Goal: Navigation & Orientation: Understand site structure

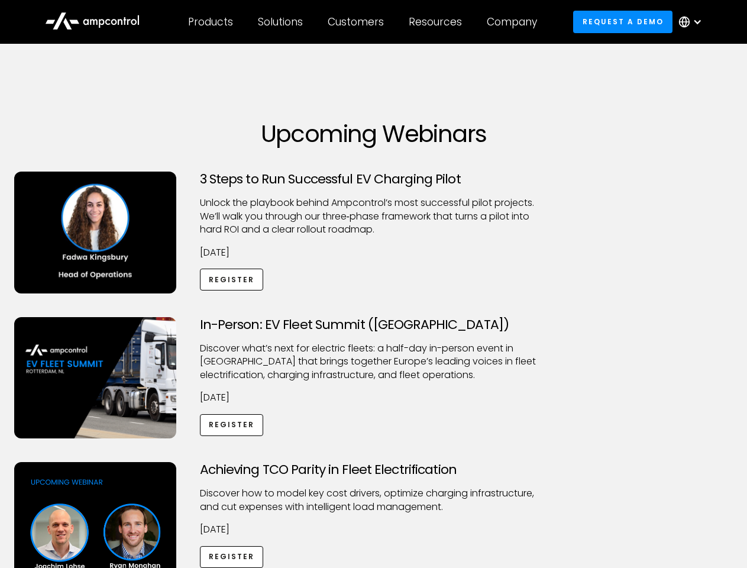
click at [364, 22] on div "Customers" at bounding box center [356, 21] width 56 height 13
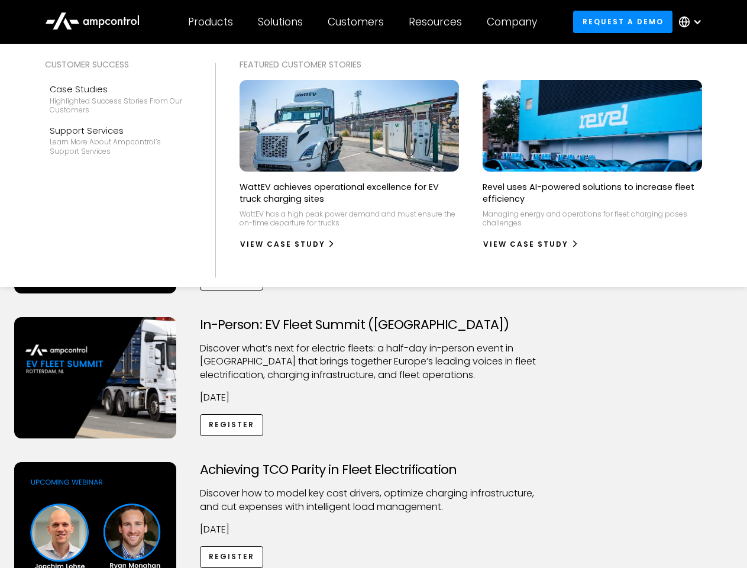
click at [210, 22] on div "Products" at bounding box center [210, 21] width 45 height 13
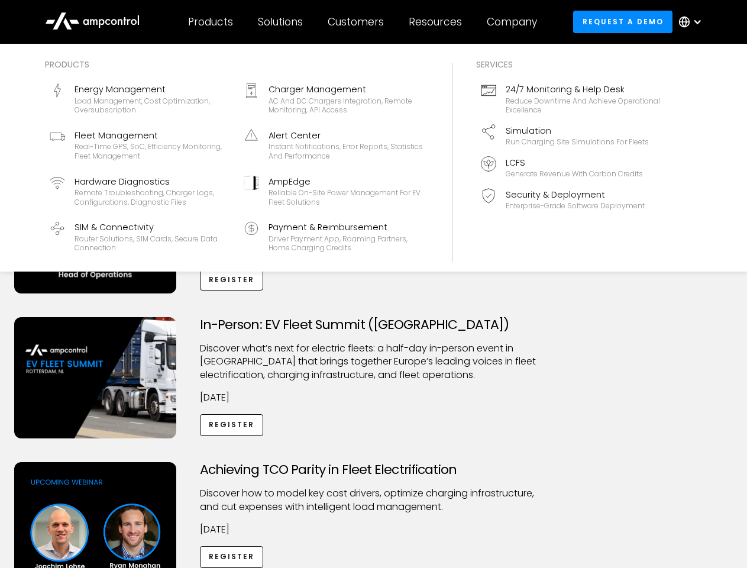
click at [281, 22] on div "Solutions" at bounding box center [280, 21] width 45 height 13
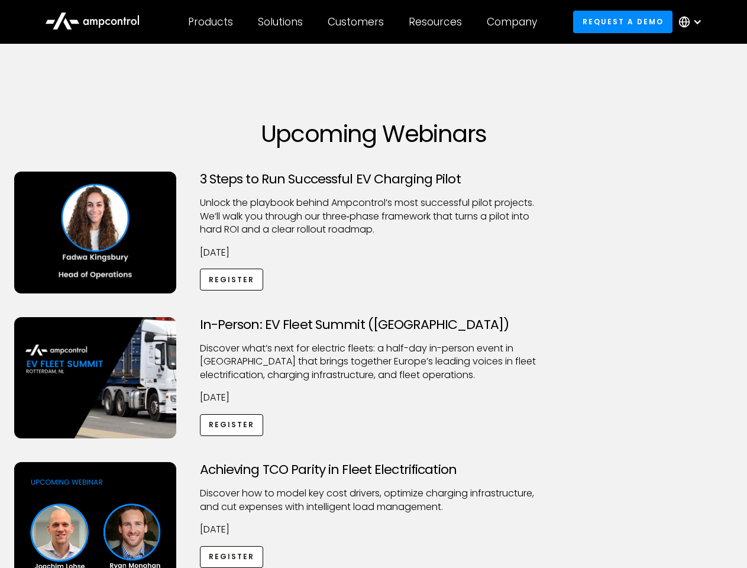
click at [358, 22] on div "Customers" at bounding box center [356, 21] width 56 height 13
click at [438, 22] on div "Resources" at bounding box center [435, 21] width 53 height 13
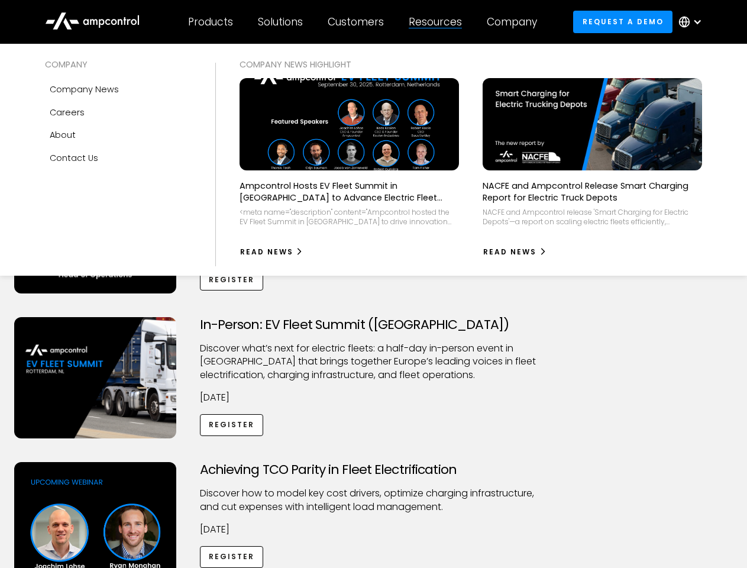
click at [516, 22] on div "Company" at bounding box center [512, 21] width 50 height 13
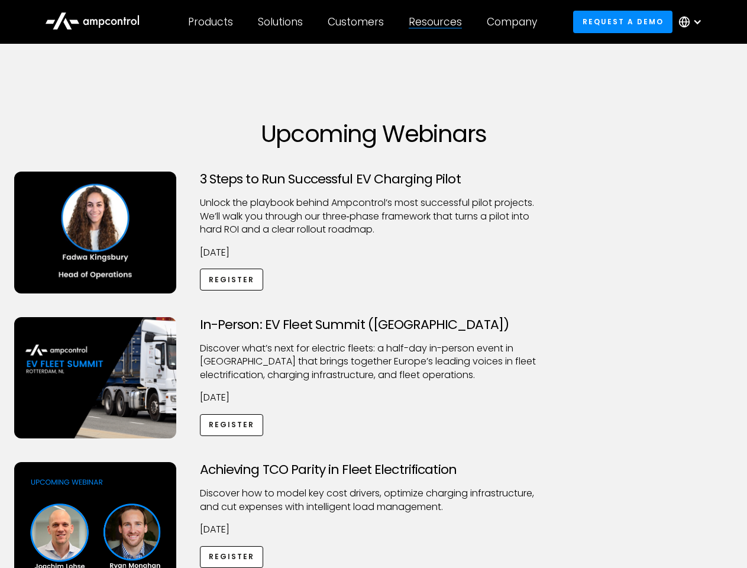
click at [693, 22] on div at bounding box center [696, 21] width 9 height 9
